Goal: Task Accomplishment & Management: Manage account settings

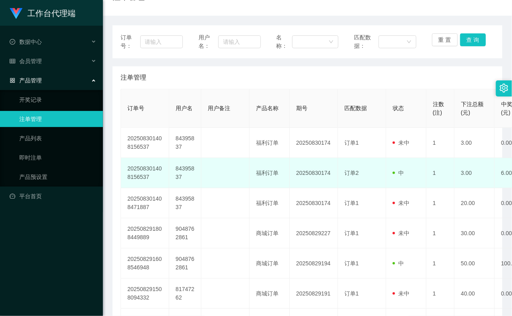
scroll to position [89, 0]
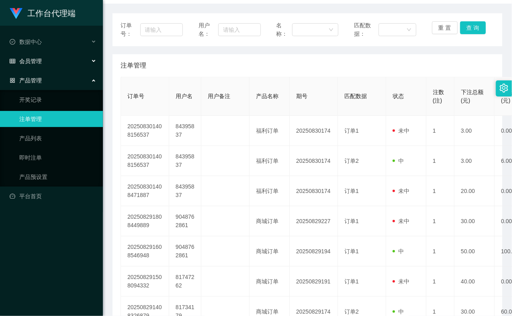
click at [42, 61] on div "会员管理" at bounding box center [51, 61] width 103 height 16
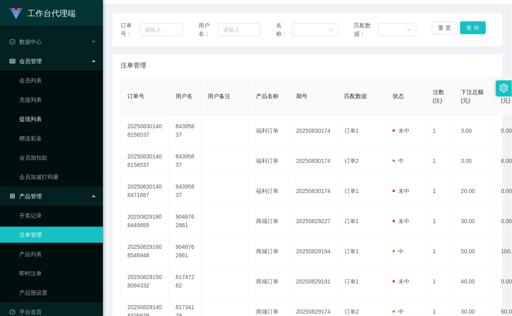
click at [37, 119] on link "提现列表" at bounding box center [57, 119] width 77 height 16
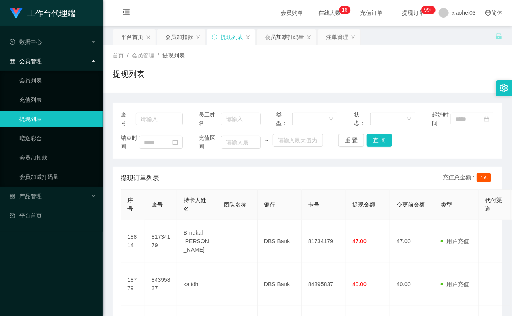
click at [39, 118] on link "提现列表" at bounding box center [57, 119] width 77 height 16
